Goal: Transaction & Acquisition: Book appointment/travel/reservation

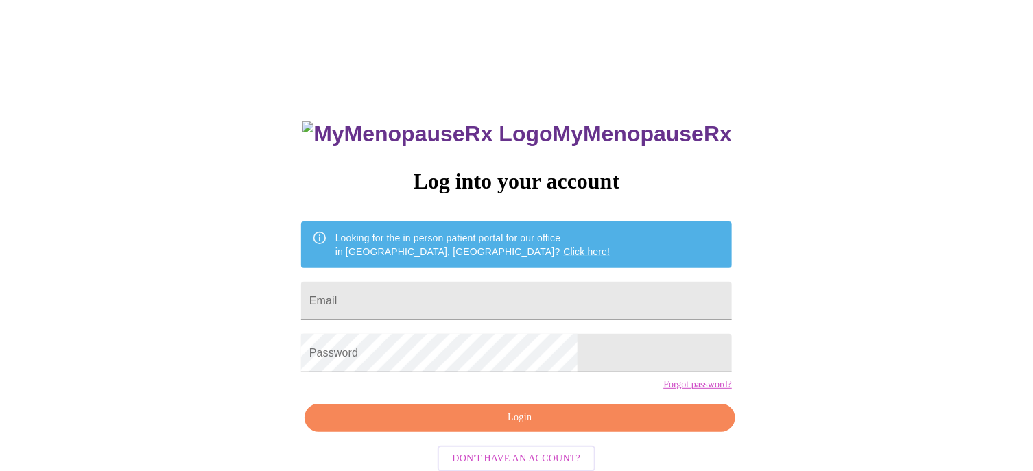
type input "[EMAIL_ADDRESS][DOMAIN_NAME]"
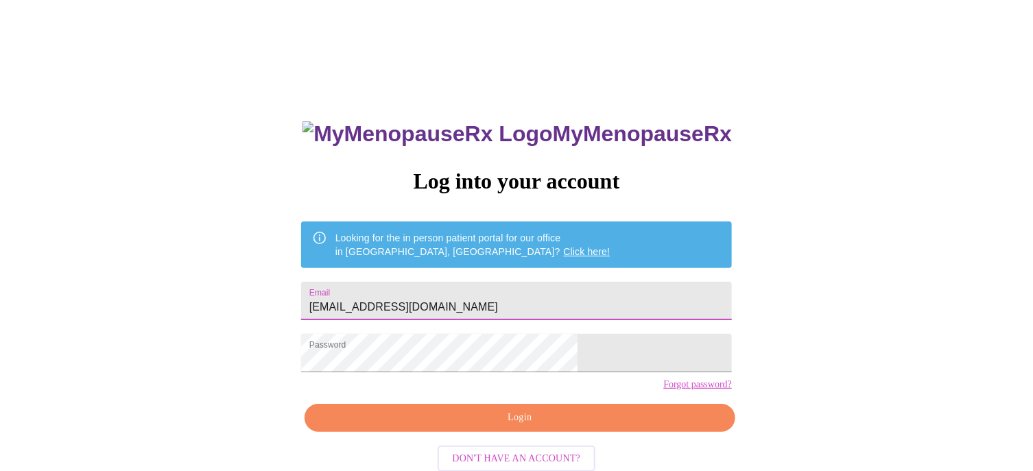
click at [514, 427] on span "Login" at bounding box center [519, 418] width 399 height 17
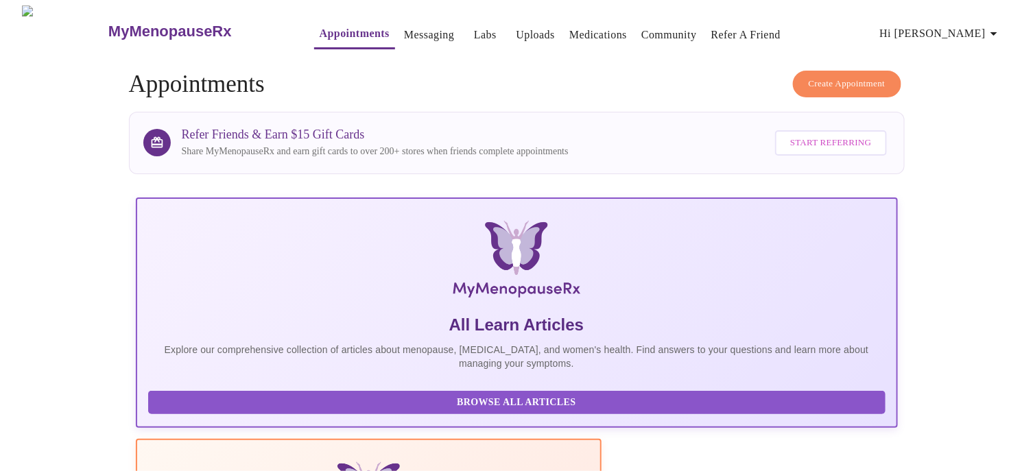
click at [834, 78] on span "Create Appointment" at bounding box center [847, 84] width 77 height 16
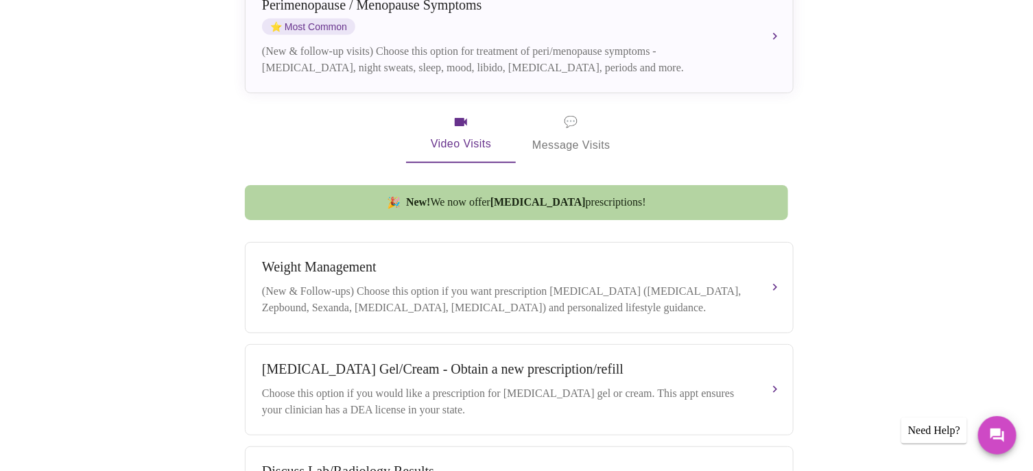
scroll to position [137, 0]
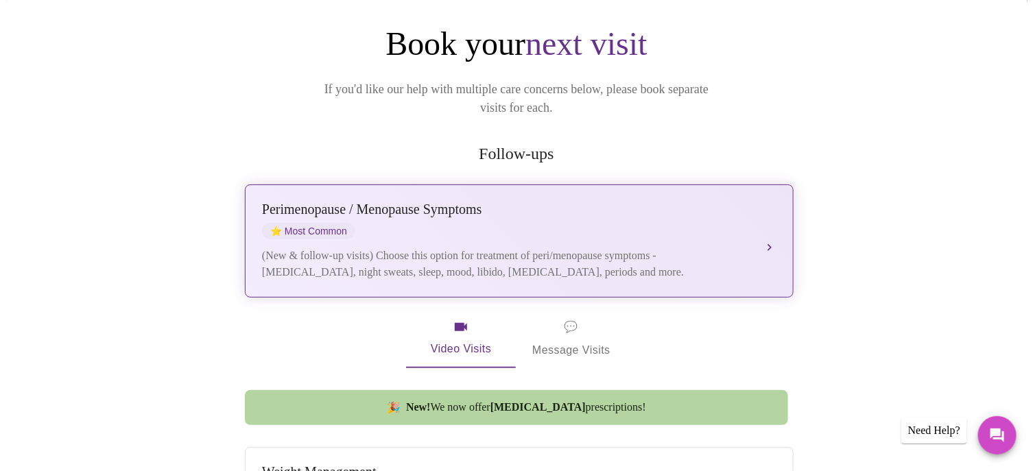
click at [462, 211] on div "[MEDICAL_DATA] / Menopause Symptoms ⭐ Most Common" at bounding box center [505, 221] width 487 height 38
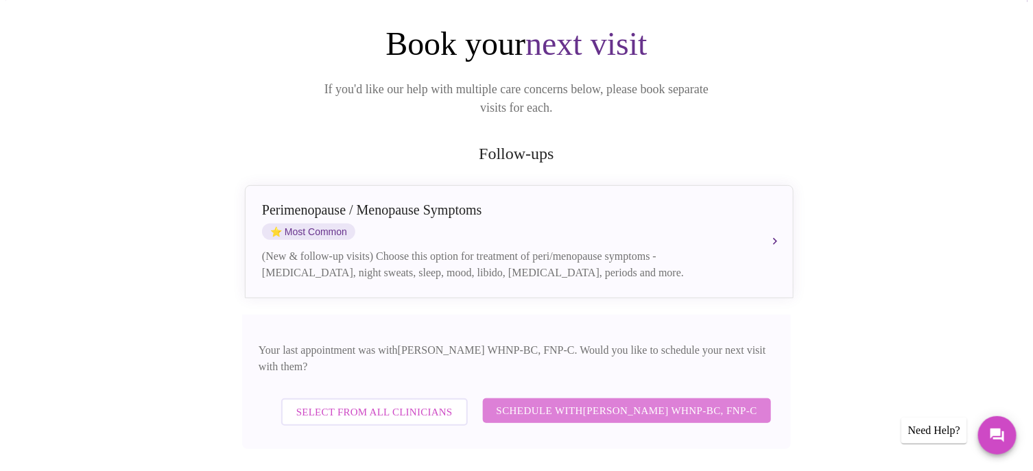
click at [623, 402] on span "Schedule with [PERSON_NAME] WHNP-BC, FNP-C" at bounding box center [627, 411] width 261 height 18
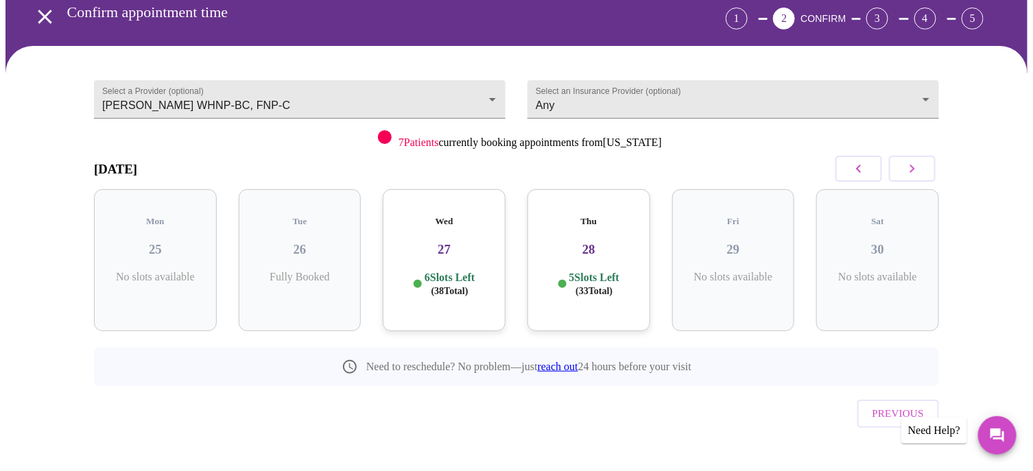
click at [914, 173] on icon "button" at bounding box center [912, 169] width 16 height 16
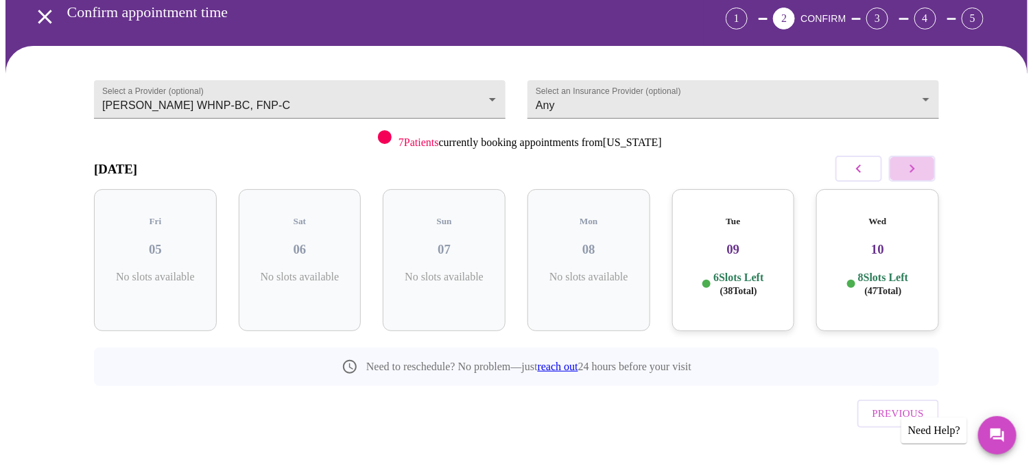
click at [914, 173] on icon "button" at bounding box center [912, 169] width 16 height 16
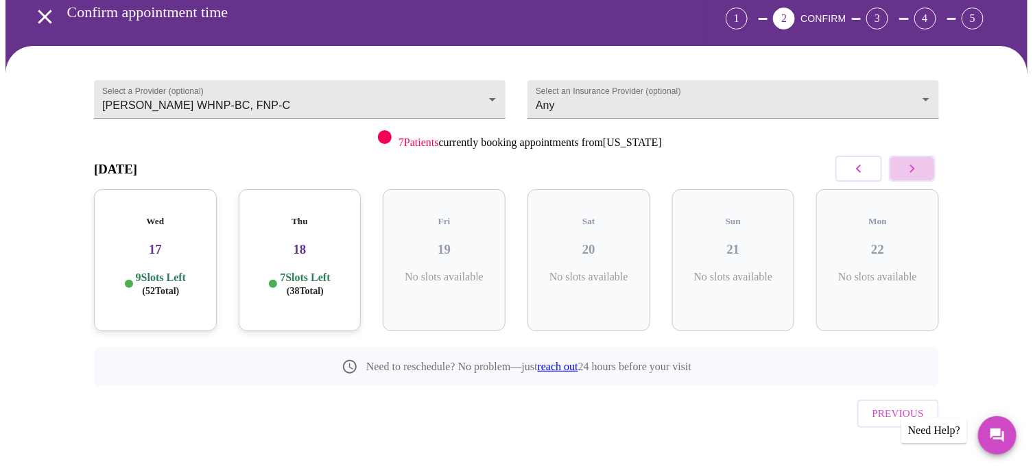
click at [914, 173] on icon "button" at bounding box center [912, 169] width 16 height 16
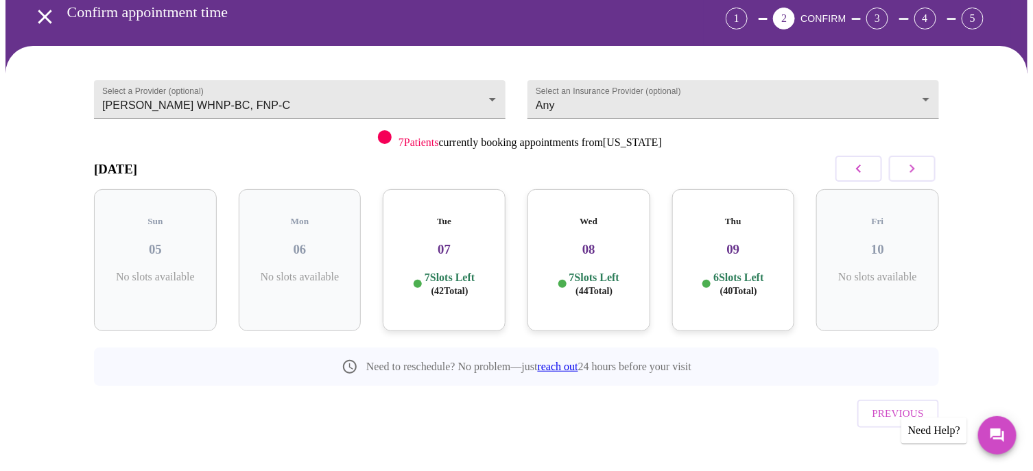
click at [849, 170] on button "button" at bounding box center [858, 169] width 47 height 26
click at [445, 271] on p "8 Slots Left ( 50 Total)" at bounding box center [450, 284] width 50 height 27
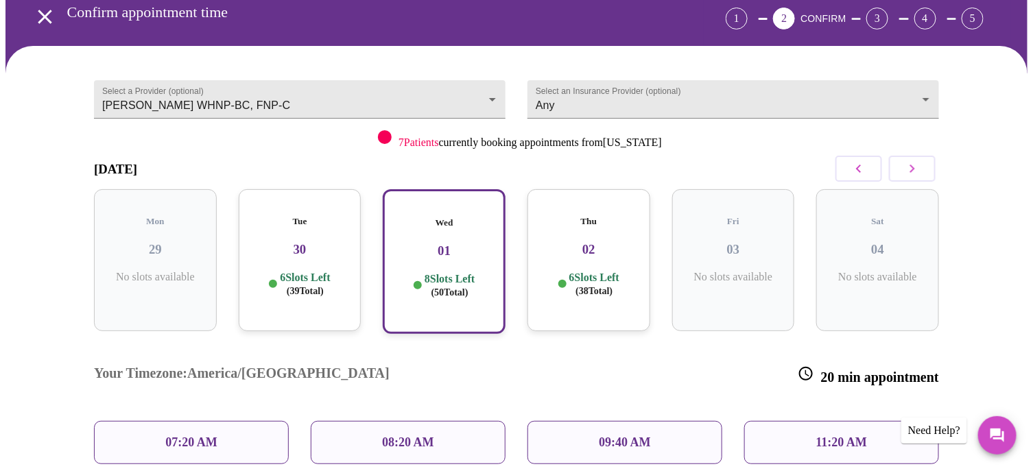
scroll to position [134, 0]
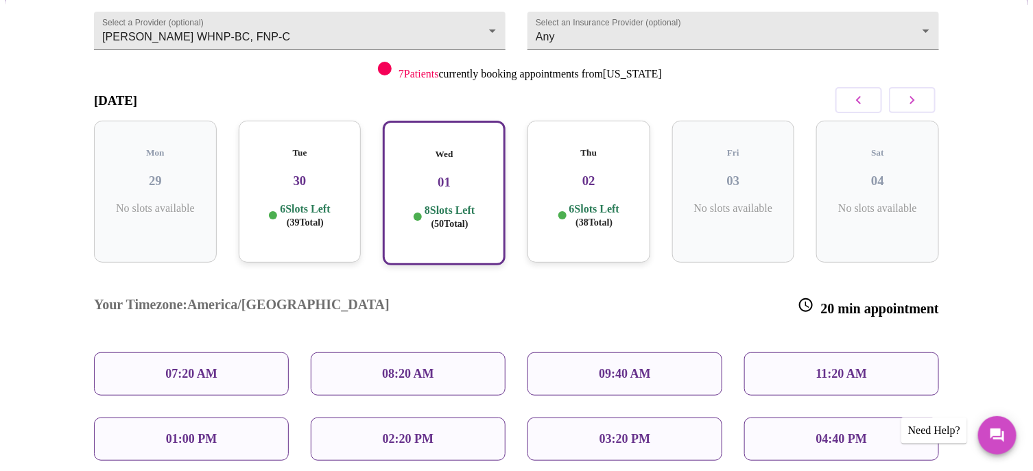
click at [807, 353] on div "11:20 AM" at bounding box center [841, 374] width 195 height 43
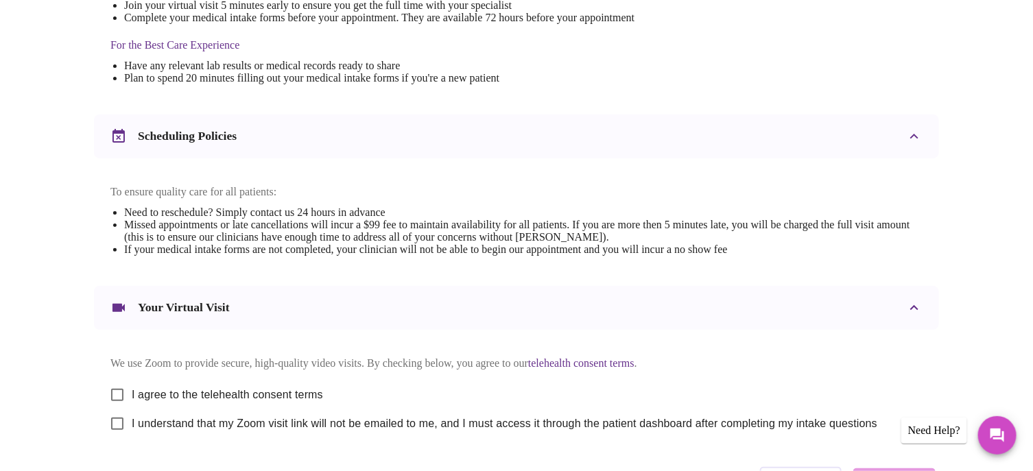
scroll to position [522, 0]
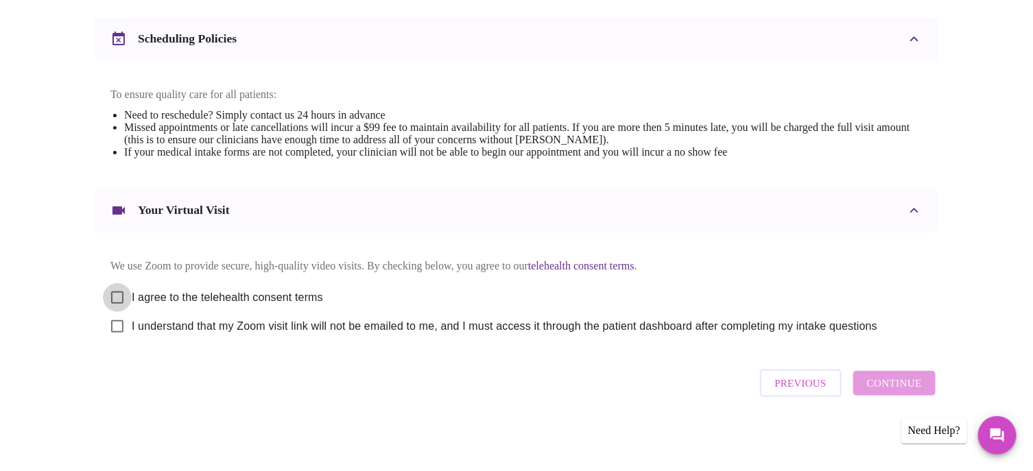
click at [113, 287] on input "I agree to the telehealth consent terms" at bounding box center [117, 297] width 29 height 29
checkbox input "true"
click at [115, 327] on input "I understand that my Zoom visit link will not be emailed to me, and I must acce…" at bounding box center [117, 326] width 29 height 29
checkbox input "true"
click at [901, 390] on span "Continue" at bounding box center [894, 384] width 55 height 18
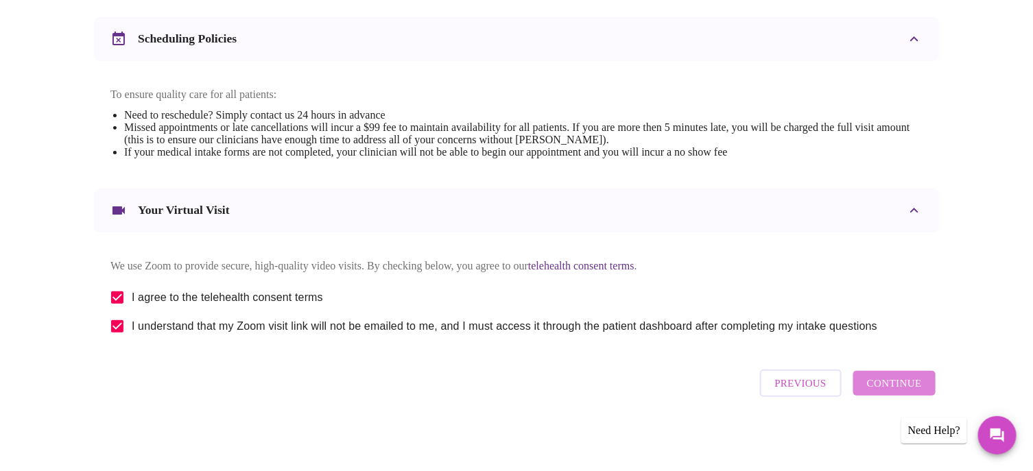
scroll to position [112, 0]
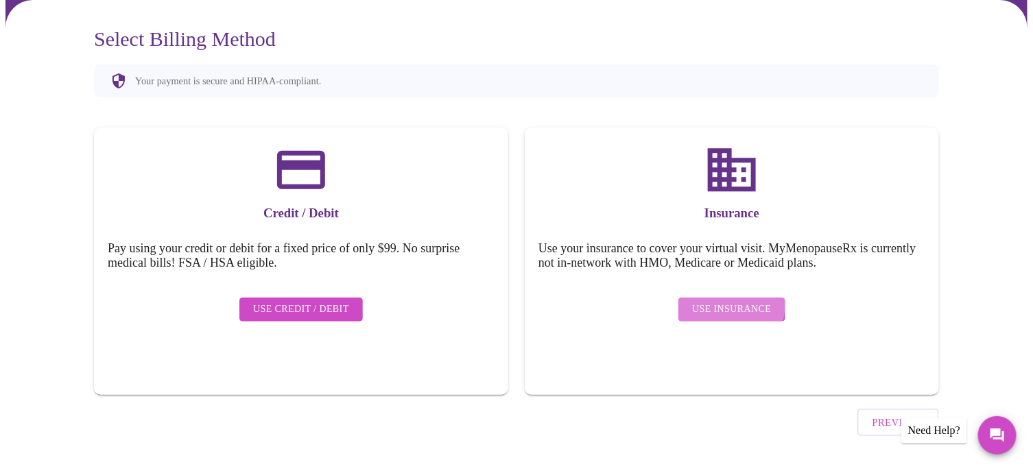
click at [726, 301] on span "Use Insurance" at bounding box center [731, 309] width 79 height 17
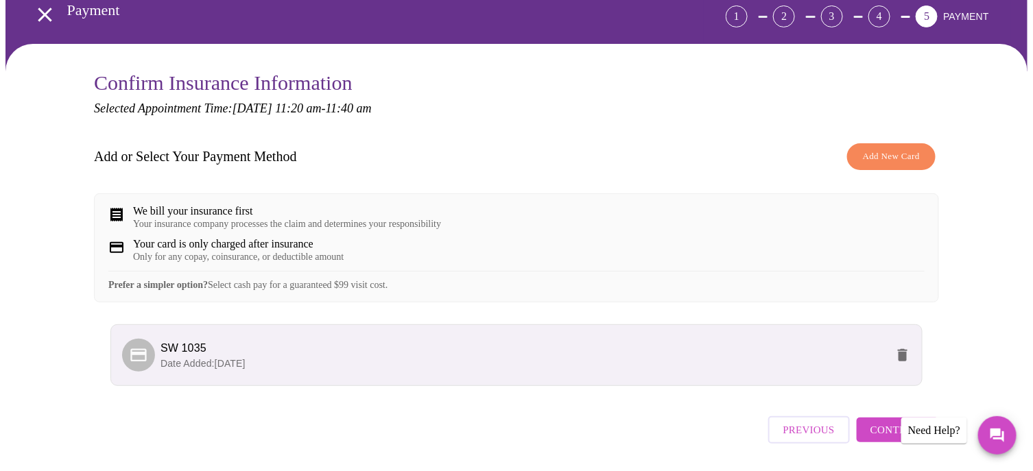
scroll to position [123, 0]
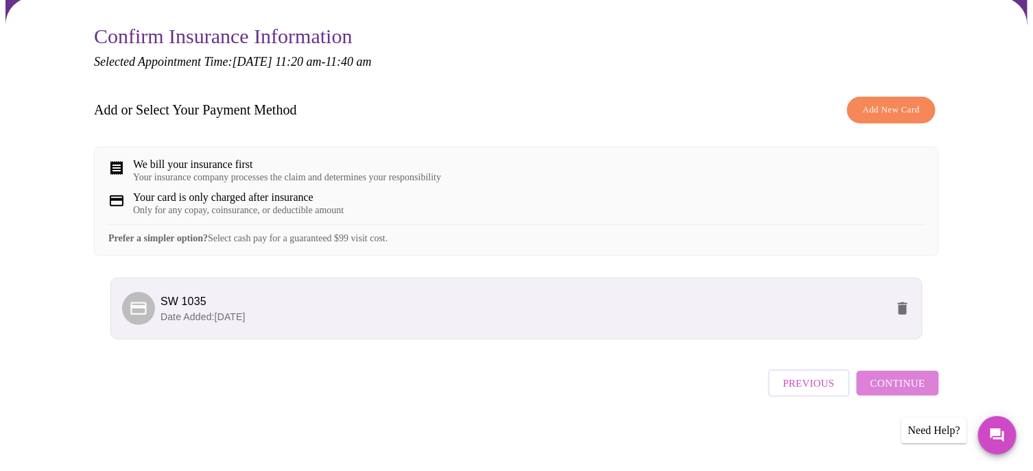
click at [912, 387] on span "Continue" at bounding box center [897, 384] width 55 height 18
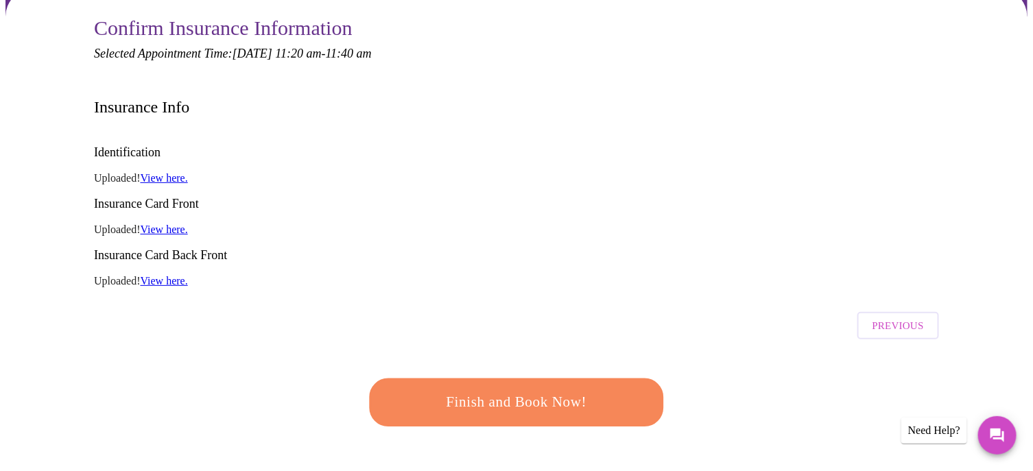
click at [501, 390] on span "Finish and Book Now!" at bounding box center [517, 402] width 254 height 25
